Goal: Task Accomplishment & Management: Use online tool/utility

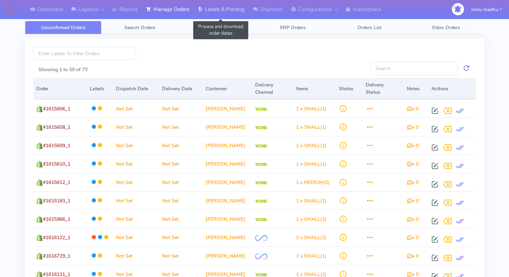
click at [224, 11] on link "Labels & Printing" at bounding box center [221, 9] width 55 height 19
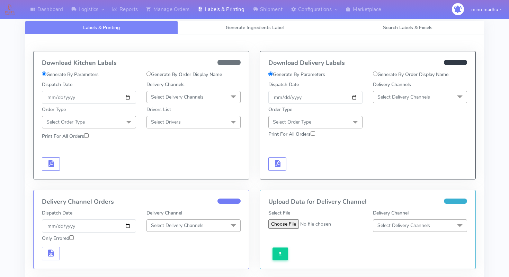
click at [150, 75] on input "Generate By Order Display Name" at bounding box center [149, 73] width 5 height 5
radio input "true"
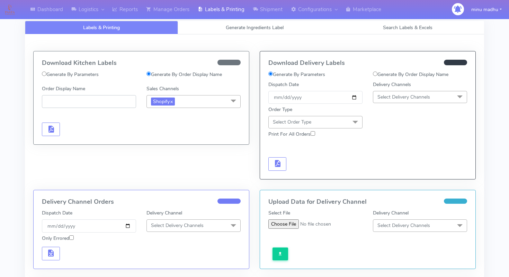
click at [99, 105] on input "Order Display Name" at bounding box center [89, 101] width 94 height 13
paste input "#PETEST2910"
type input "#PETEST2910_1"
click at [51, 131] on span "button" at bounding box center [51, 130] width 8 height 7
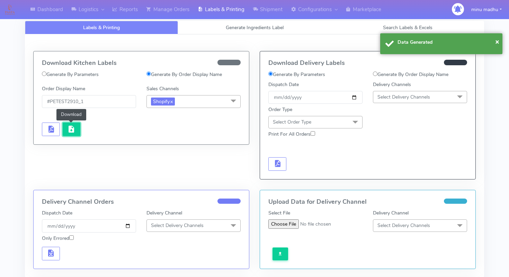
click at [70, 130] on span "button" at bounding box center [71, 130] width 8 height 7
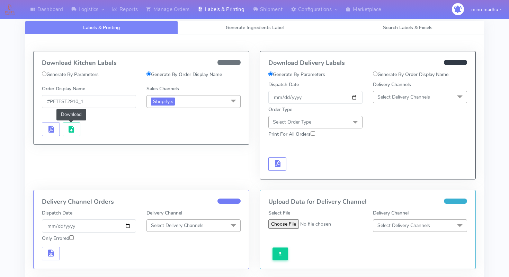
click at [115, 139] on div "Download Kitchen Labels Generate By Parameters Generate By Order Display Name O…" at bounding box center [142, 97] width 216 height 93
click at [192, 44] on div "Download Kitchen Labels Generate By Parameters Generate By Order Display Name O…" at bounding box center [255, 216] width 460 height 365
click at [248, 30] on span "Generate Ingredients Label" at bounding box center [255, 27] width 58 height 7
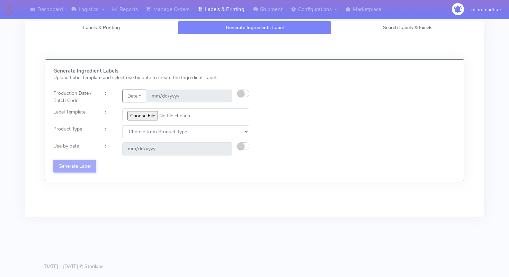
click at [403, 28] on span "Search Labels & Excels" at bounding box center [408, 27] width 50 height 7
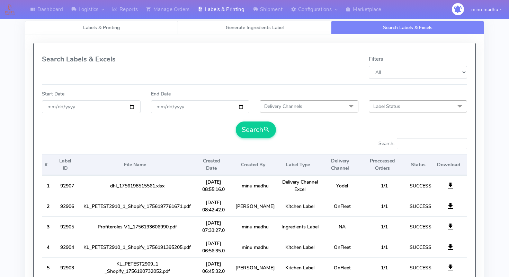
click at [104, 31] on link "Labels & Printing" at bounding box center [101, 28] width 153 height 14
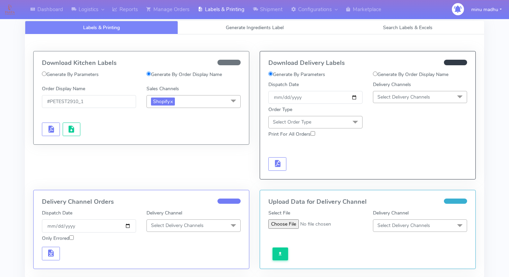
click at [490, 12] on button "minu madhu" at bounding box center [486, 9] width 41 height 14
click at [478, 25] on link "Log Out" at bounding box center [482, 23] width 55 height 11
